Goal: Task Accomplishment & Management: Use online tool/utility

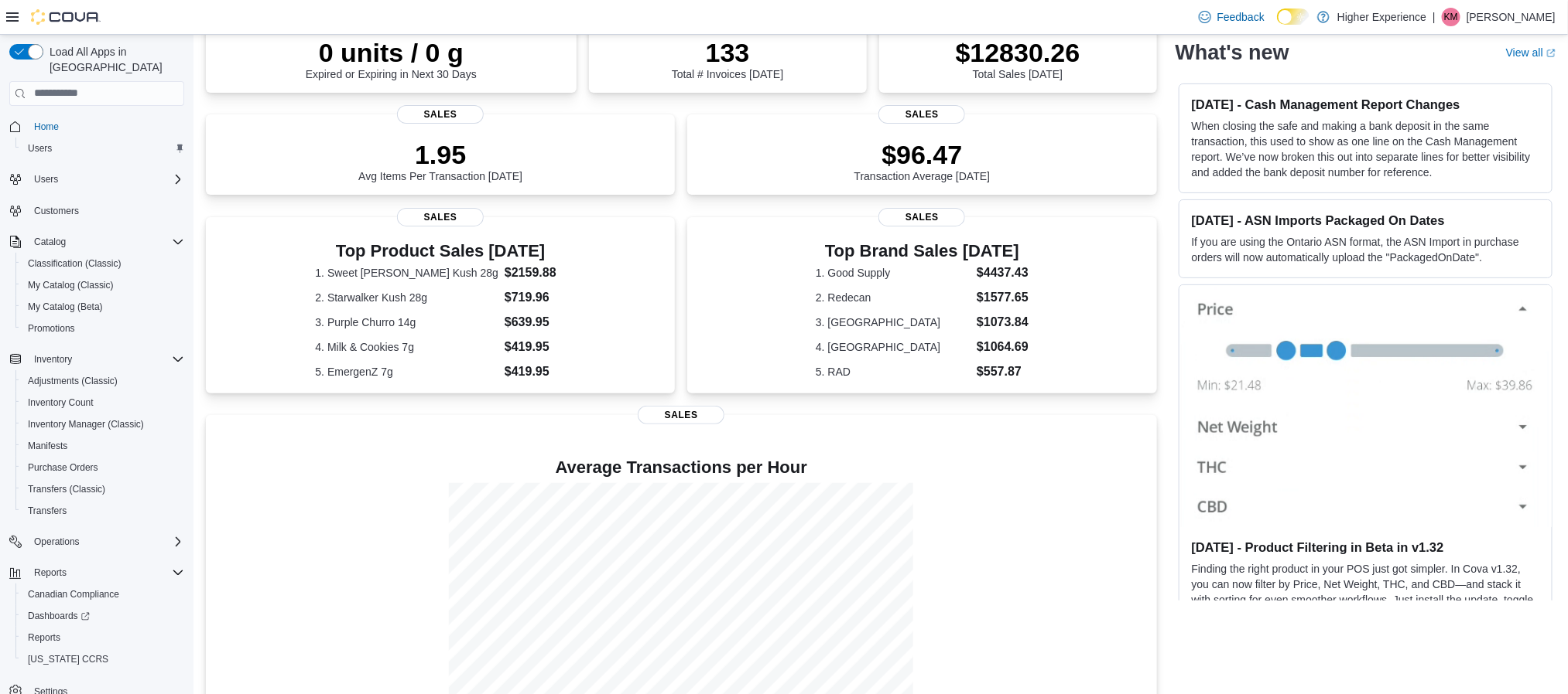
scroll to position [214, 0]
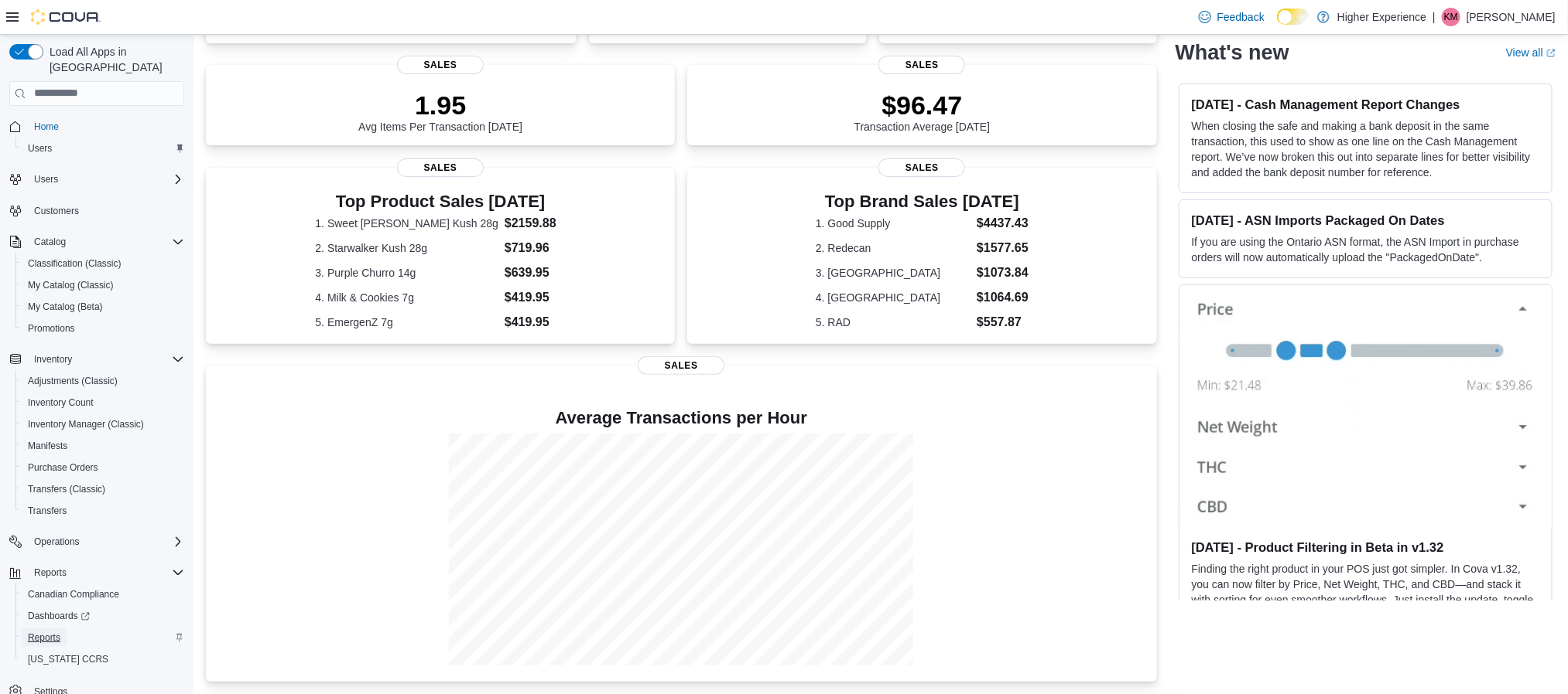
click at [45, 632] on span "Reports" at bounding box center [44, 637] width 32 height 12
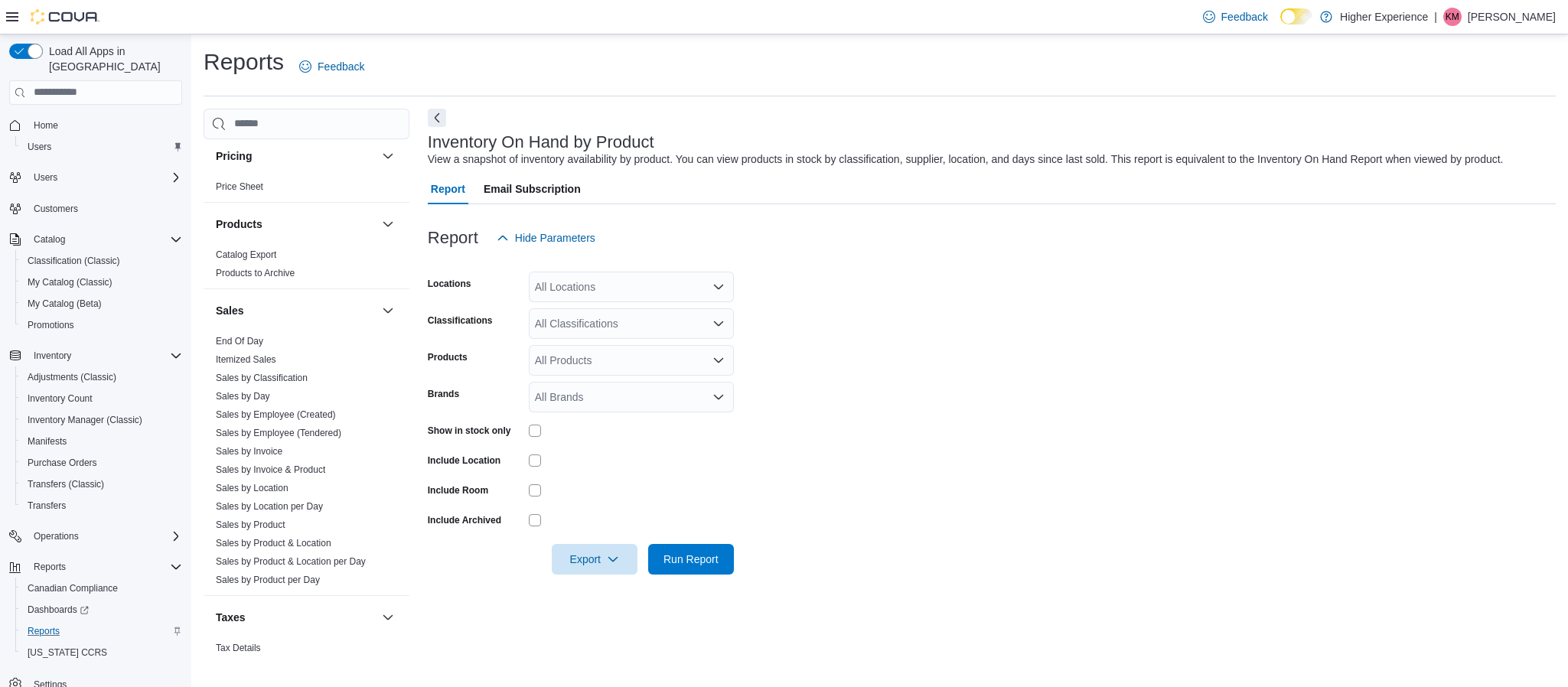
scroll to position [1143, 0]
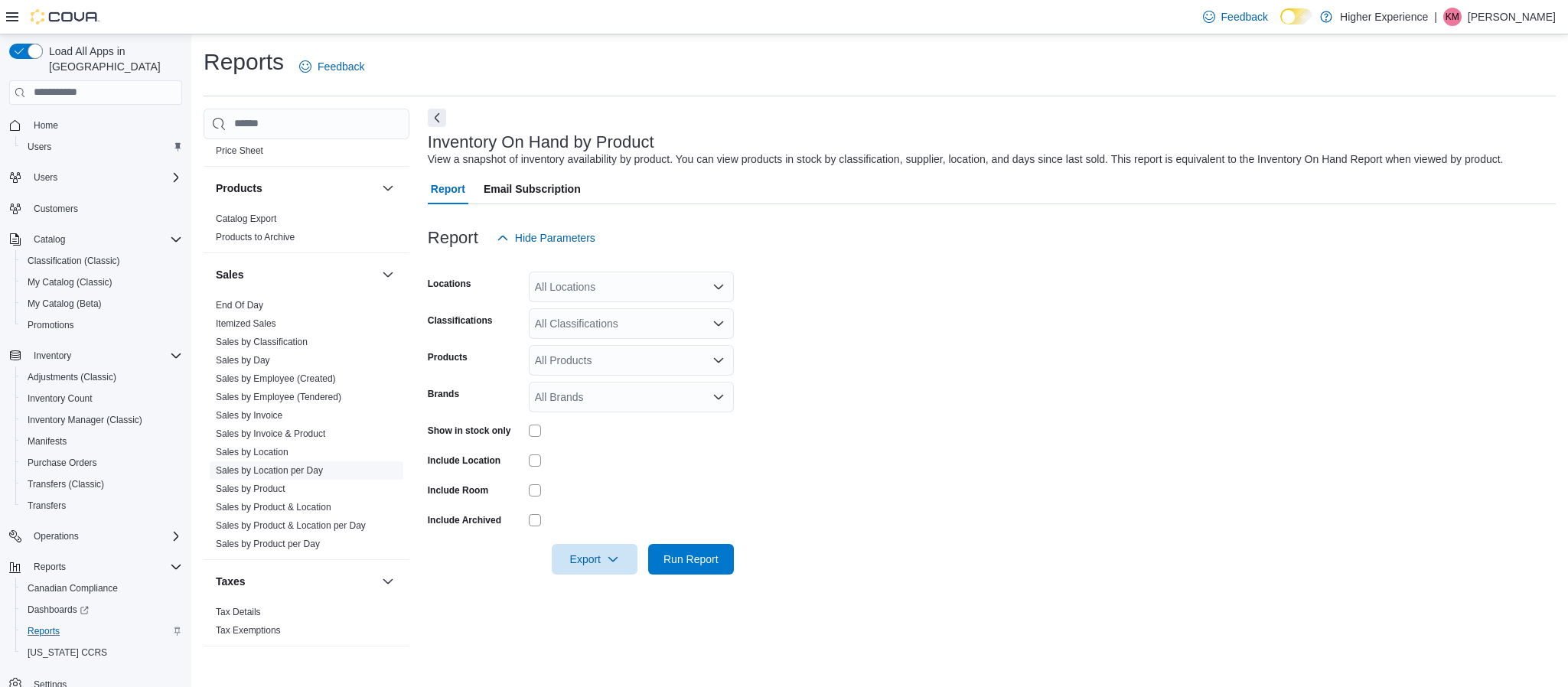
click at [245, 466] on link "Sales by Location per Day" at bounding box center [269, 470] width 107 height 10
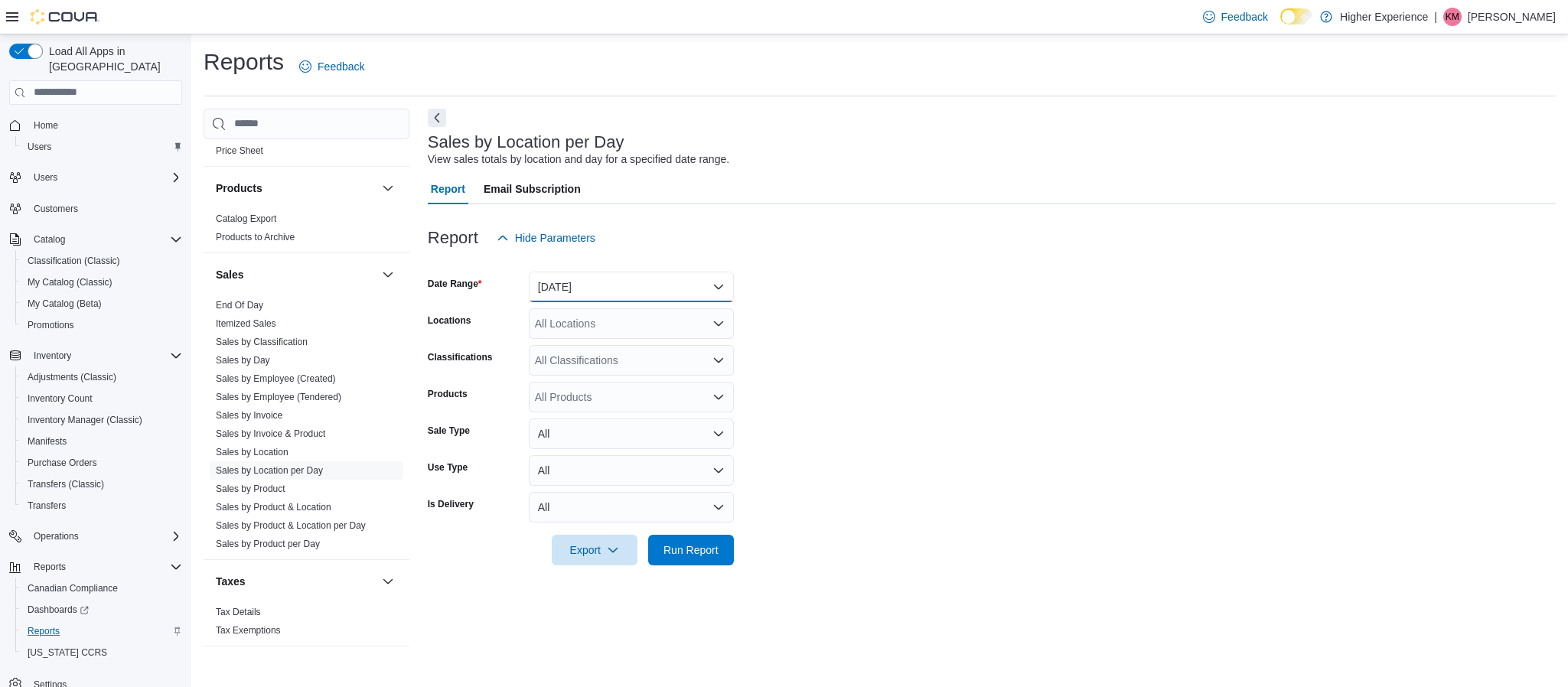
click at [631, 286] on button "[DATE]" at bounding box center [630, 287] width 205 height 31
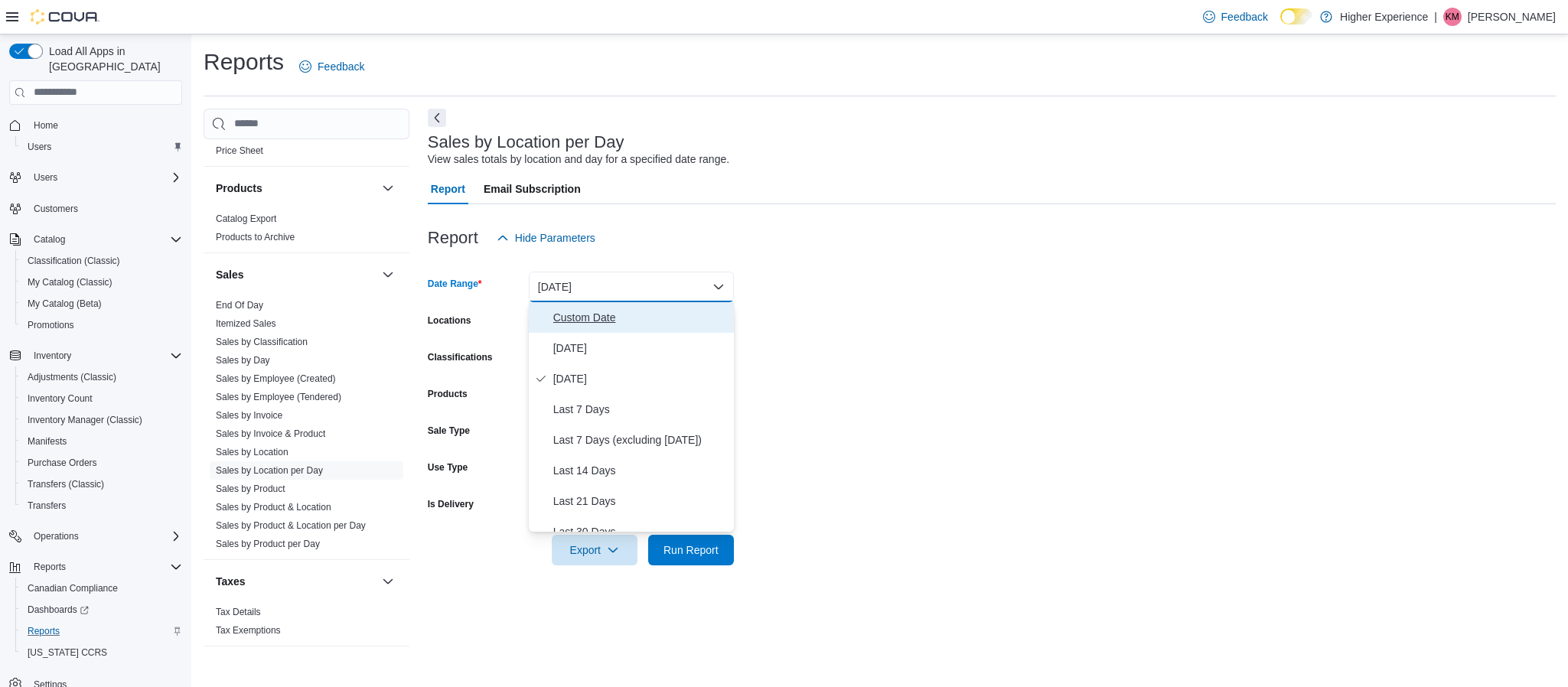
click at [588, 312] on span "Custom Date" at bounding box center [641, 318] width 174 height 19
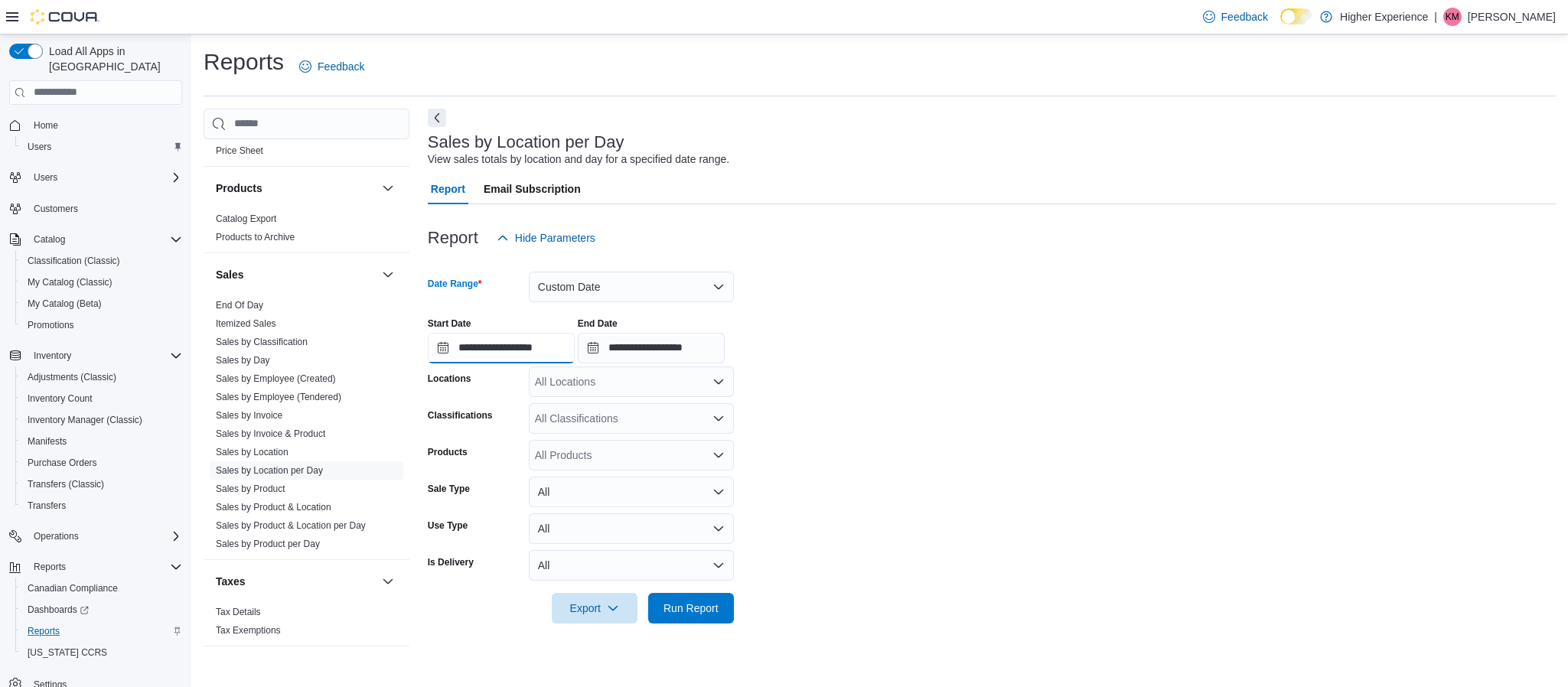
click at [545, 353] on input "**********" at bounding box center [501, 348] width 147 height 31
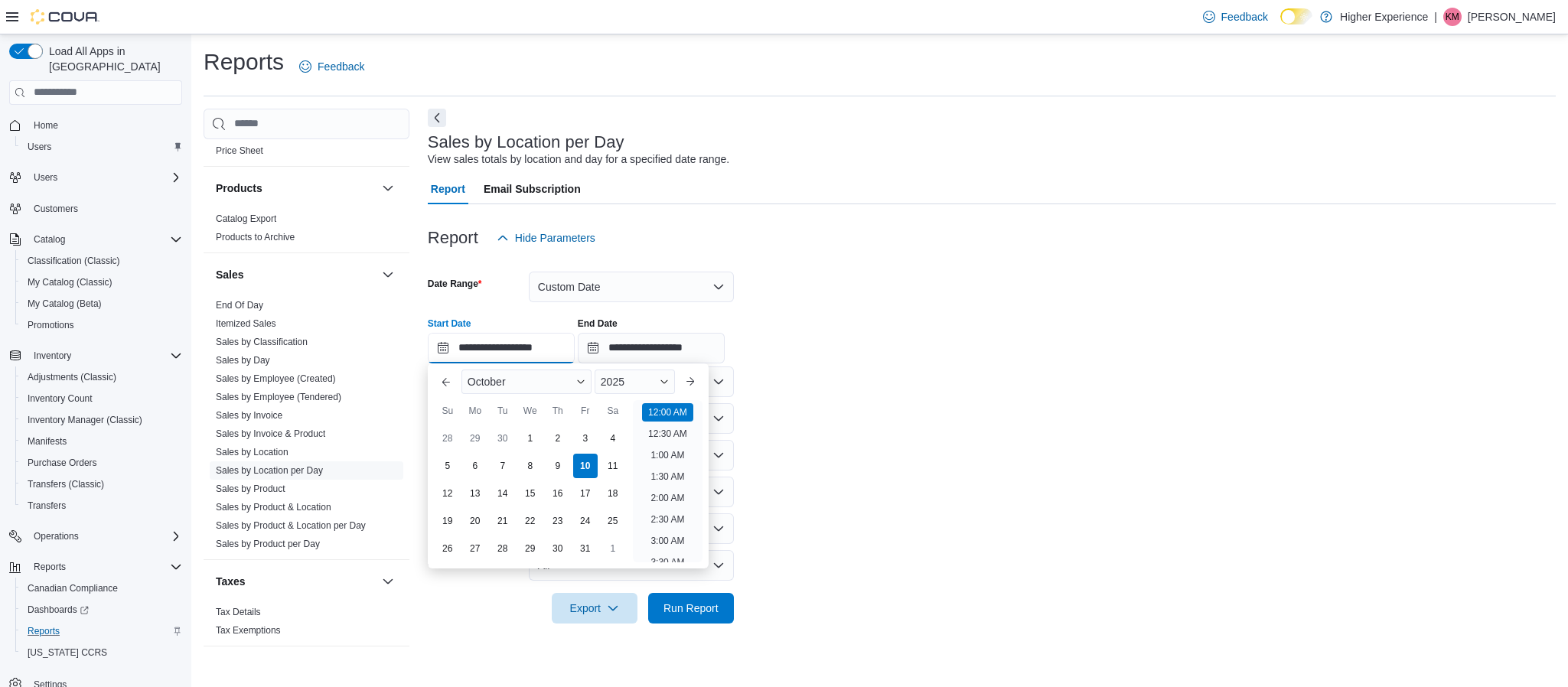
scroll to position [47, 0]
click at [607, 377] on span "2025" at bounding box center [612, 381] width 23 height 12
click at [629, 409] on div "2019" at bounding box center [634, 405] width 74 height 19
type input "**********"
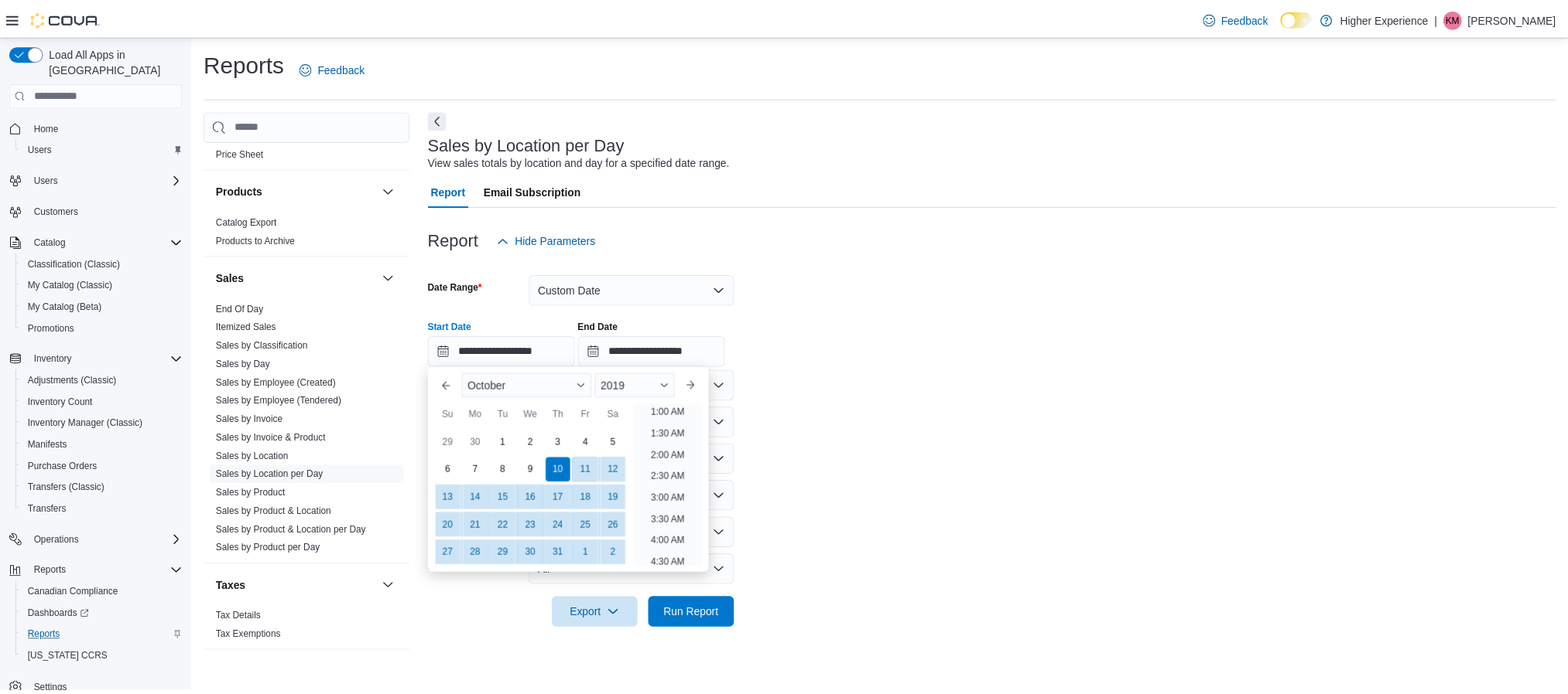
scroll to position [3, 0]
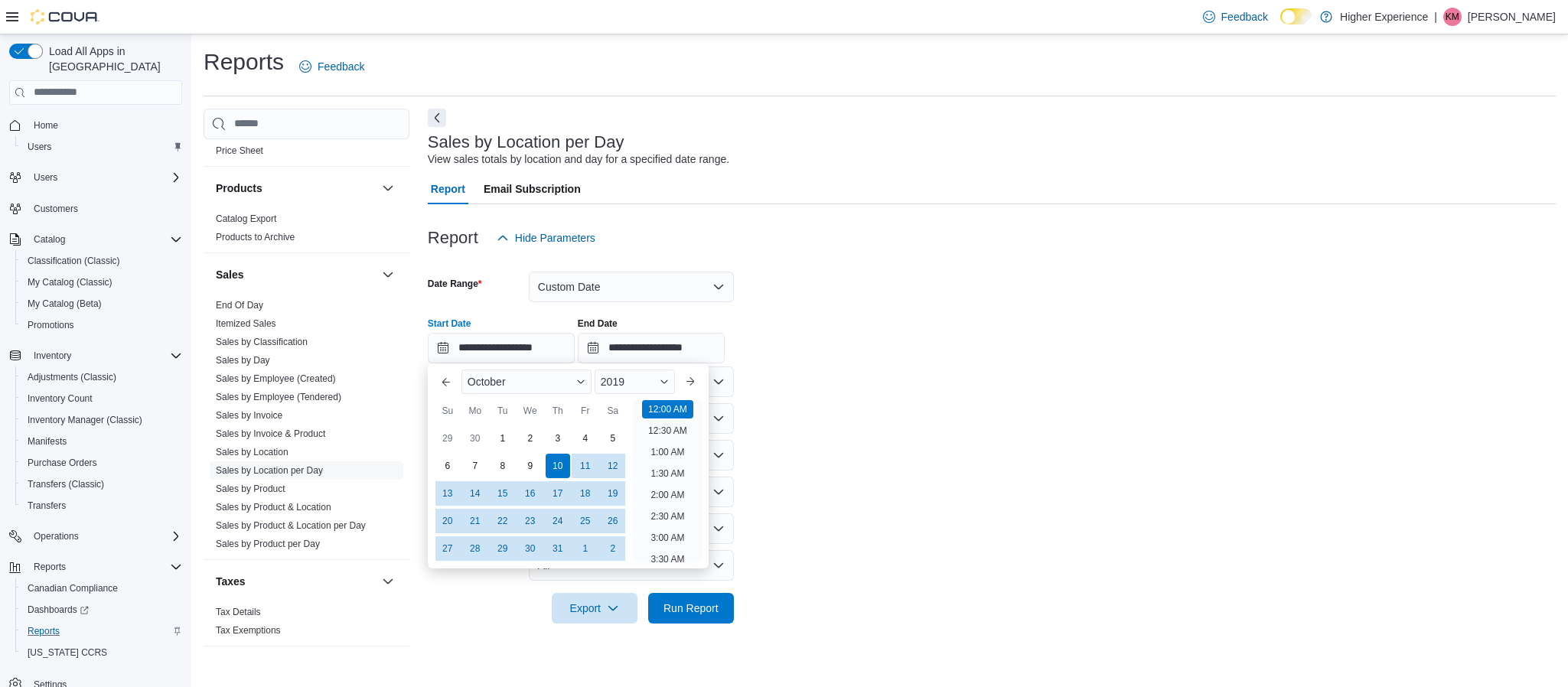
click at [853, 531] on form "**********" at bounding box center [992, 438] width 1128 height 370
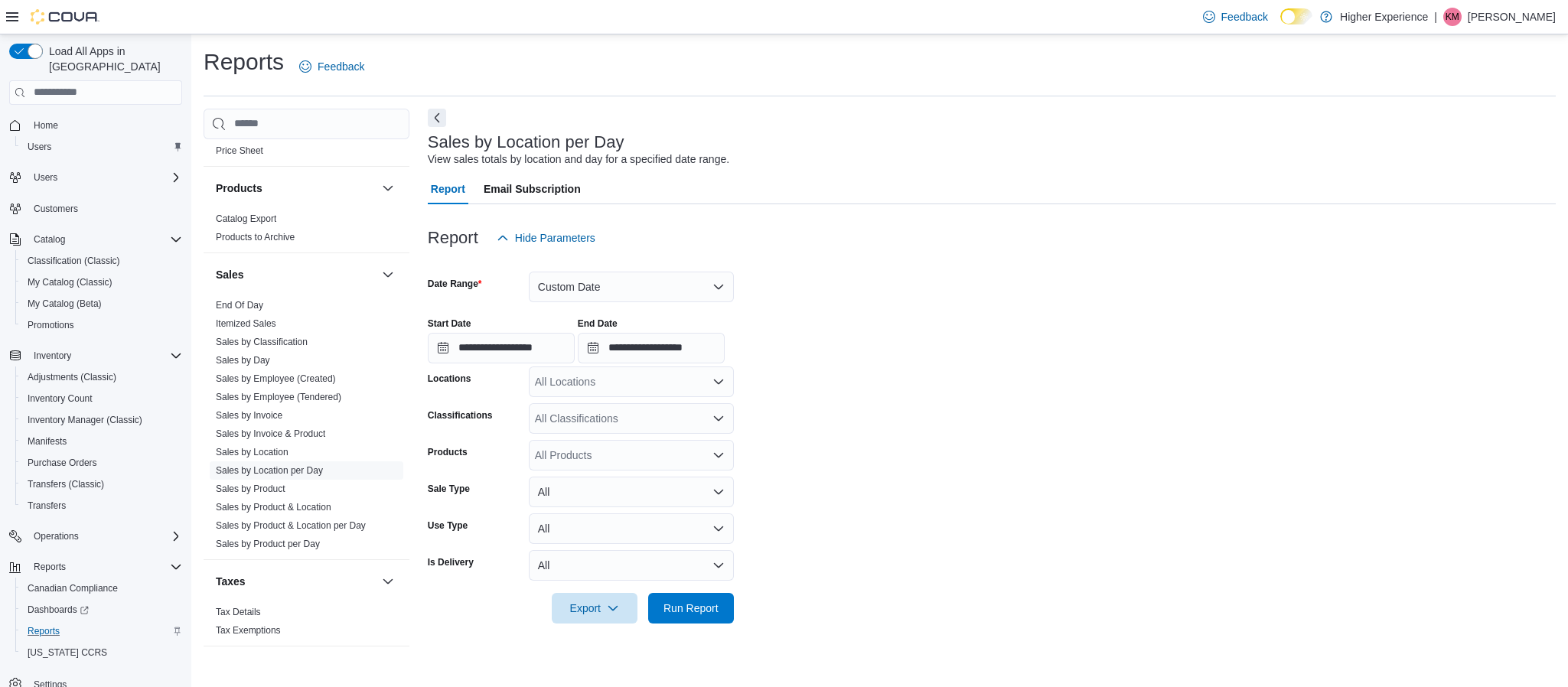
click at [675, 628] on div at bounding box center [992, 634] width 1128 height 19
click at [683, 608] on span "Run Report" at bounding box center [690, 607] width 55 height 15
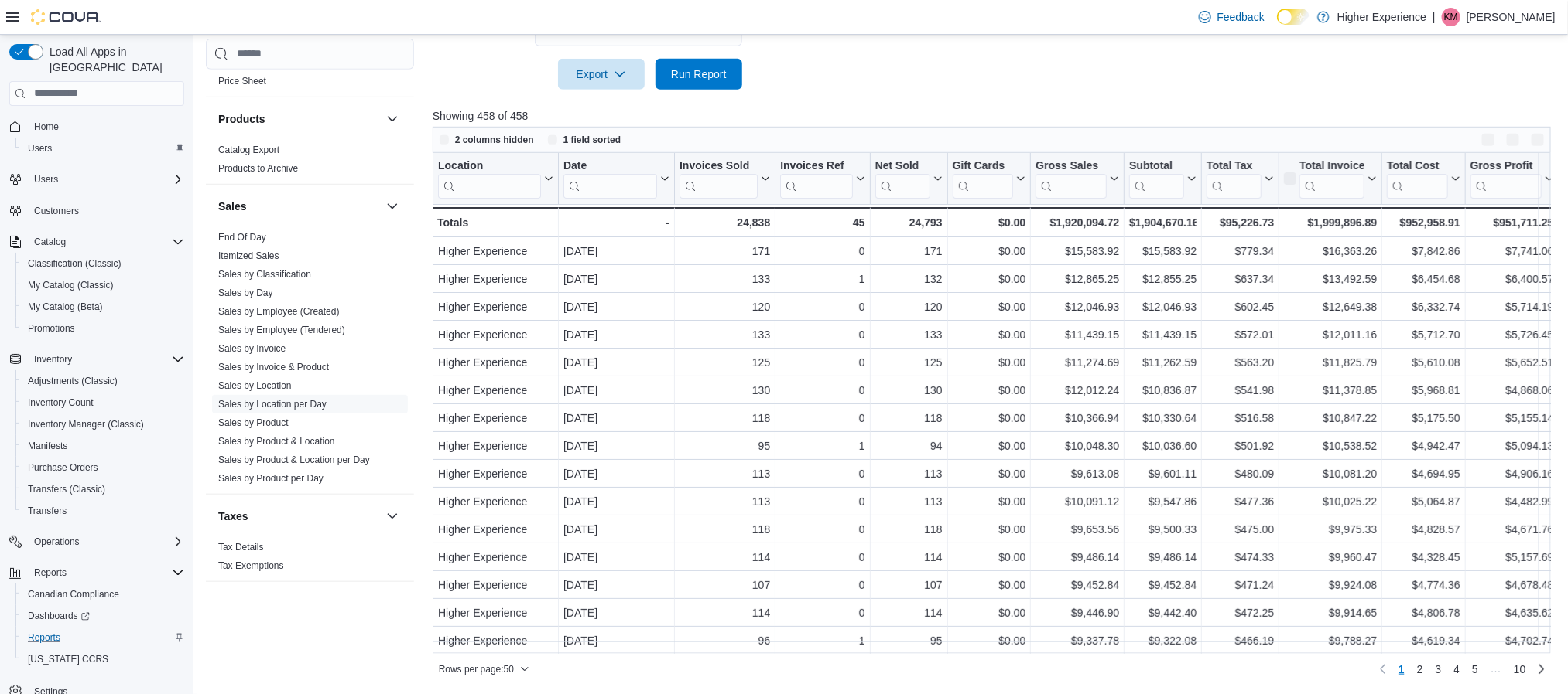
scroll to position [541, 0]
click at [1189, 188] on button "Subtotal" at bounding box center [1162, 178] width 67 height 40
click at [1161, 233] on span "Sort Low-High" at bounding box center [1173, 237] width 59 height 12
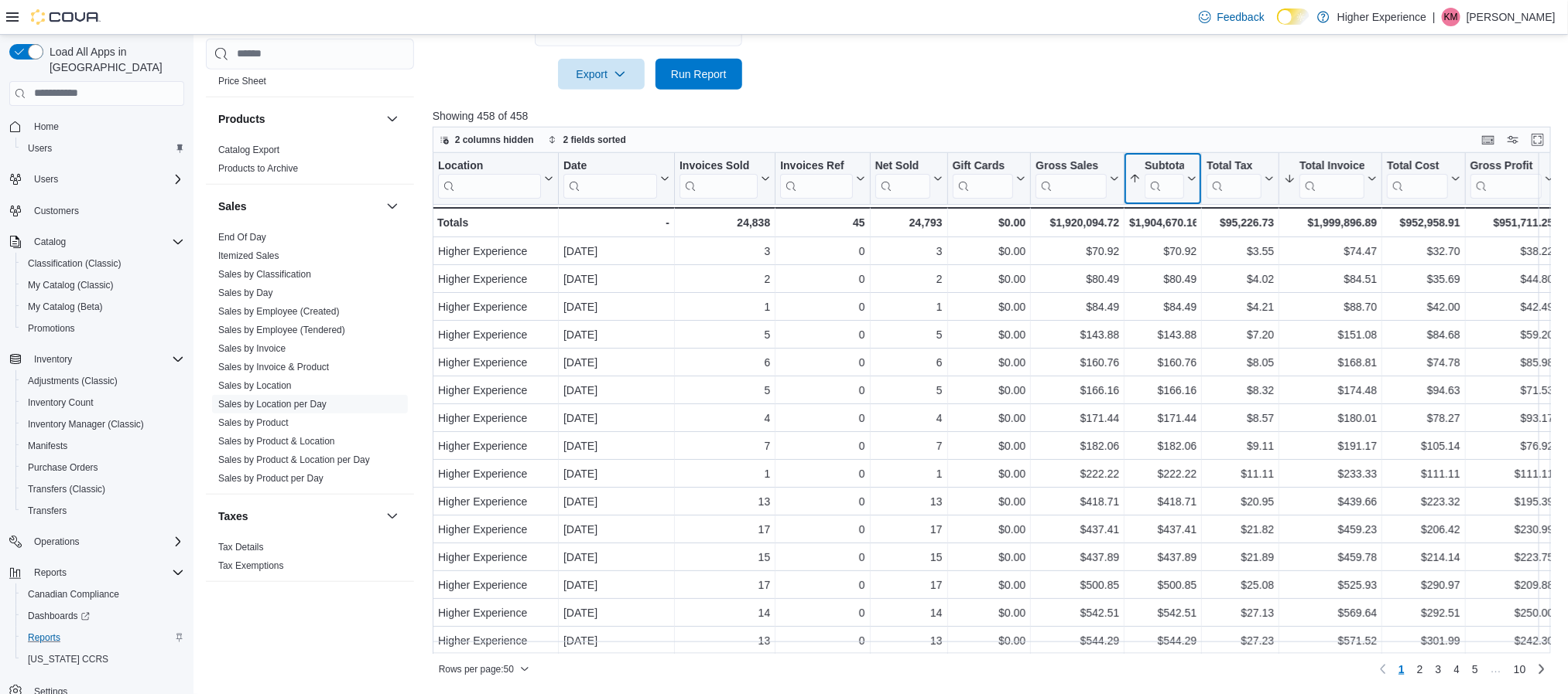
click at [1193, 182] on icon at bounding box center [1190, 179] width 12 height 9
click at [1163, 254] on span "Sort High-Low" at bounding box center [1173, 256] width 59 height 12
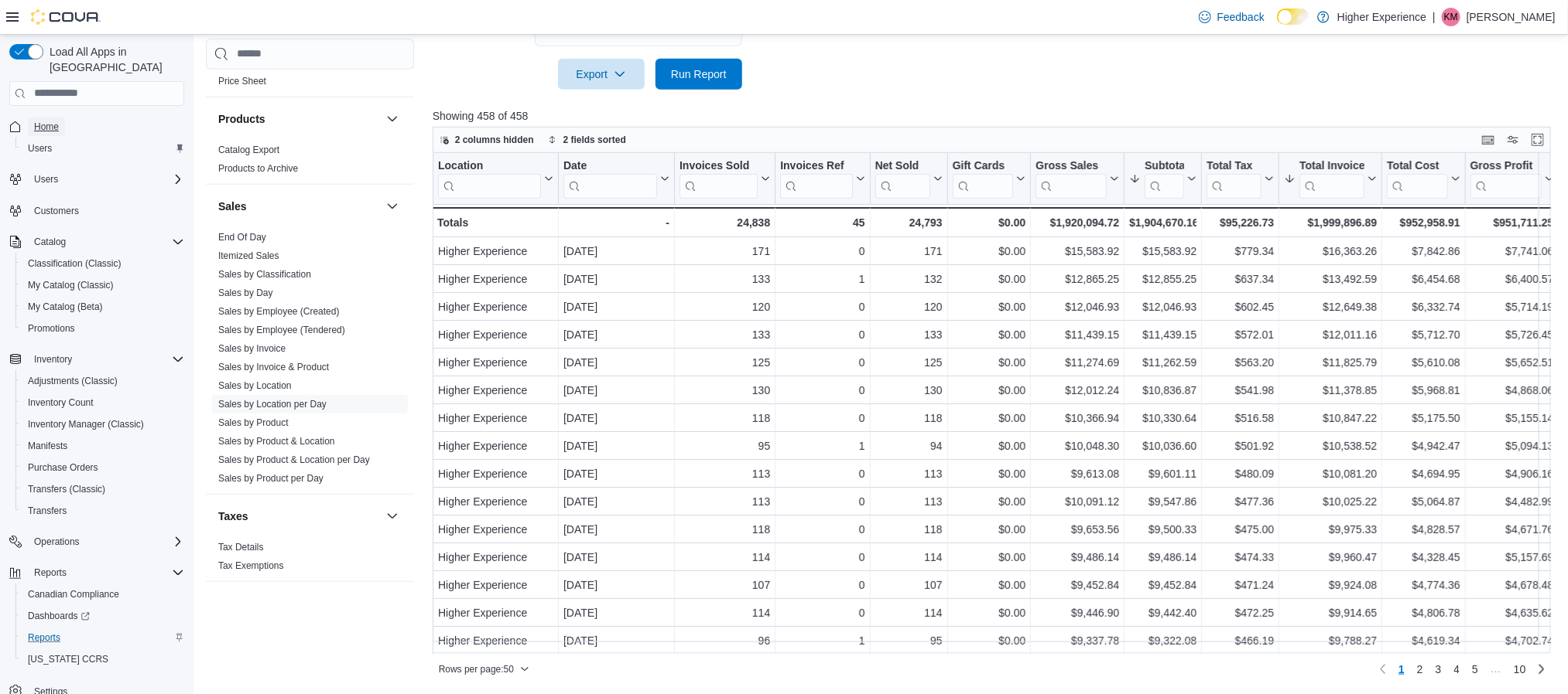
click at [40, 117] on span "Home" at bounding box center [46, 127] width 25 height 19
